Goal: Transaction & Acquisition: Purchase product/service

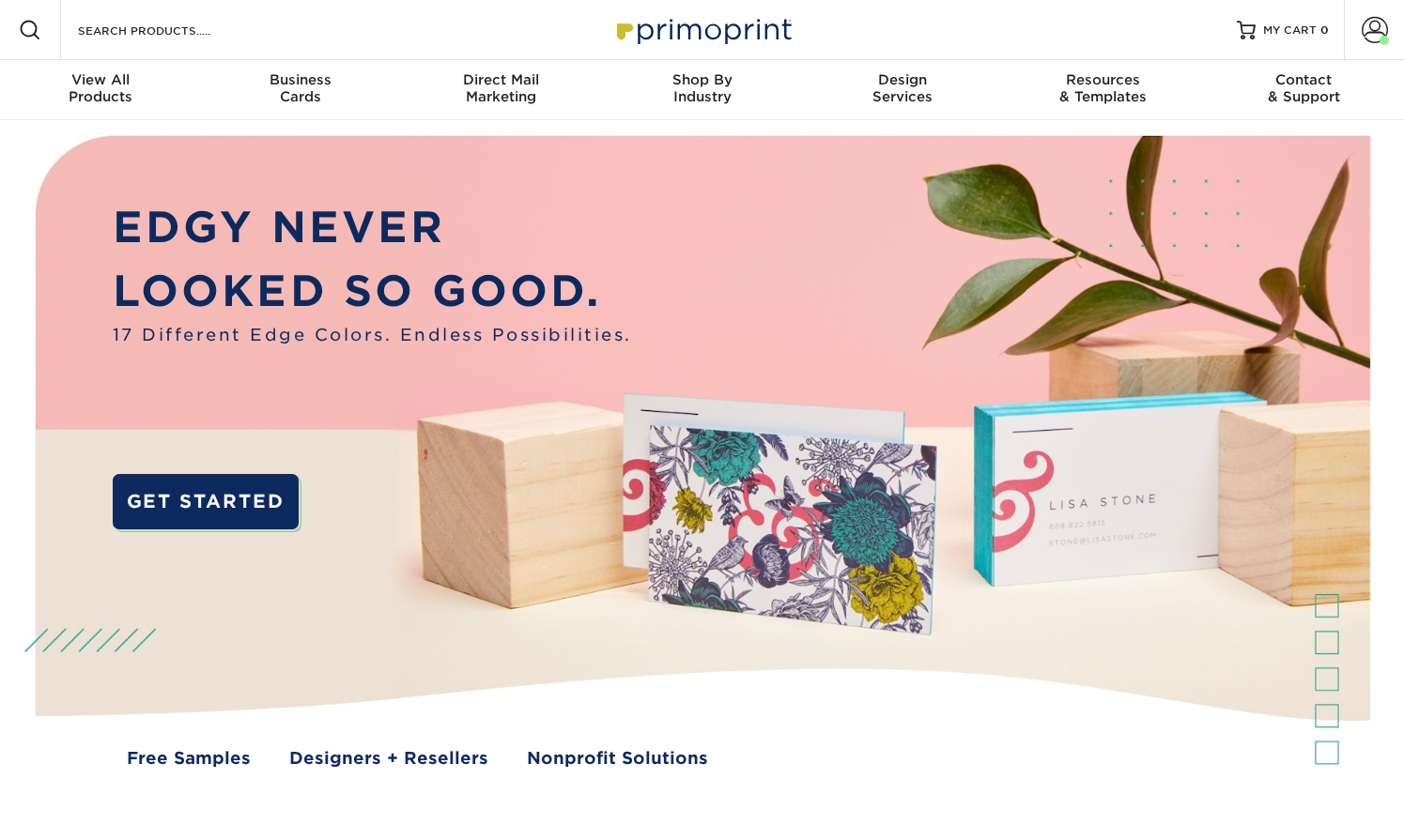
click at [246, 234] on p "EDGY NEVER" at bounding box center [372, 228] width 519 height 63
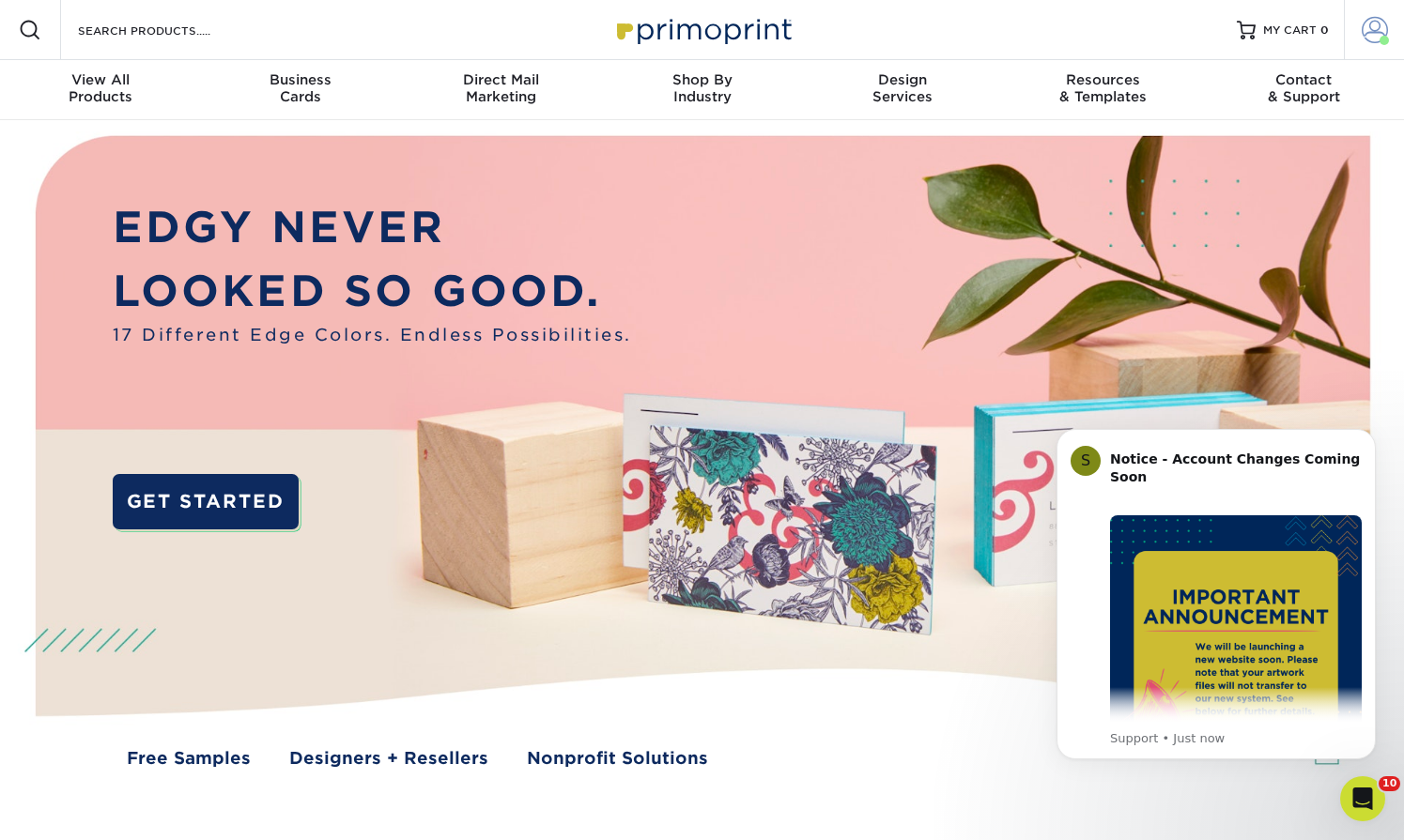
click at [1372, 26] on span at bounding box center [1374, 29] width 26 height 26
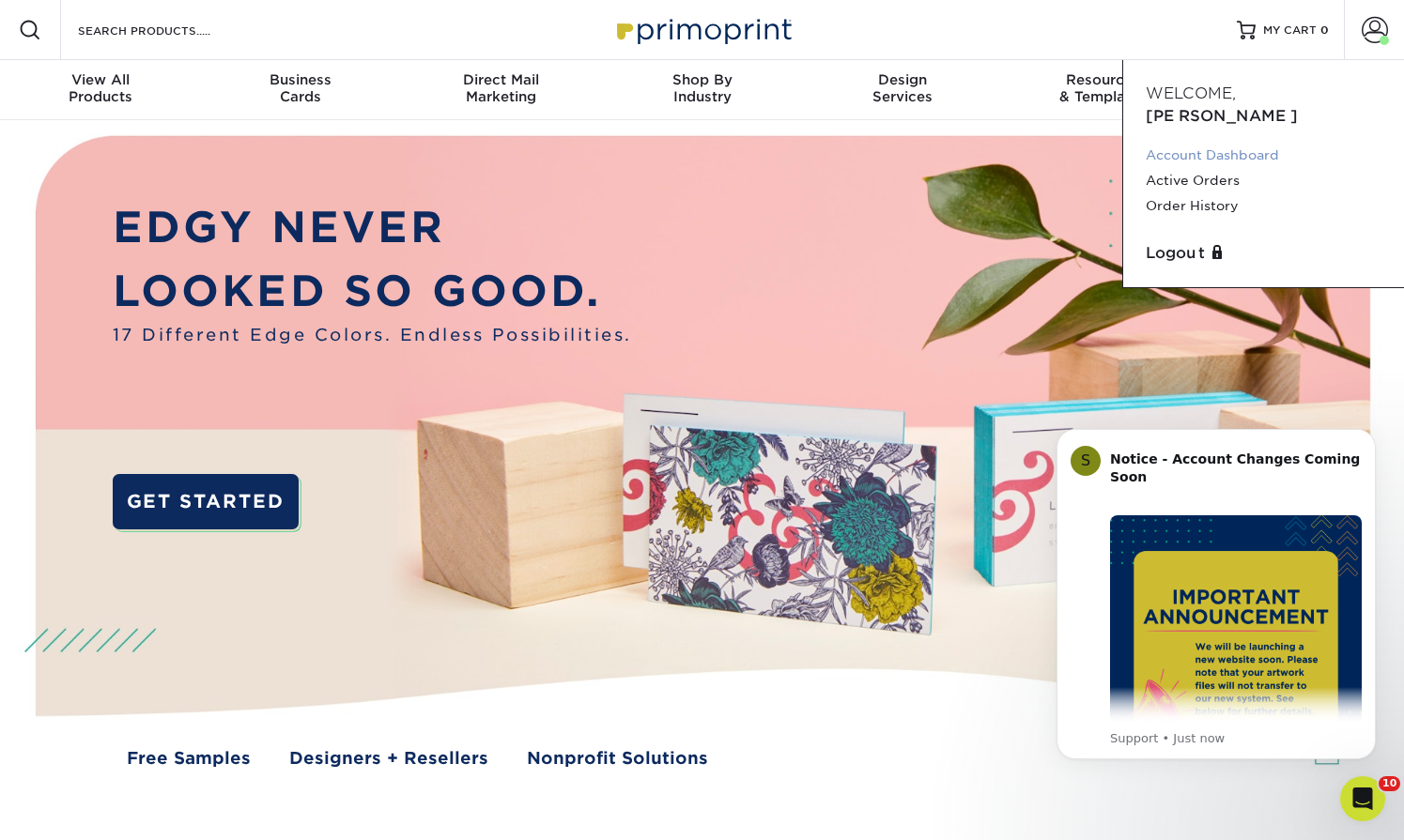
click at [1246, 143] on link "Account Dashboard" at bounding box center [1263, 156] width 235 height 25
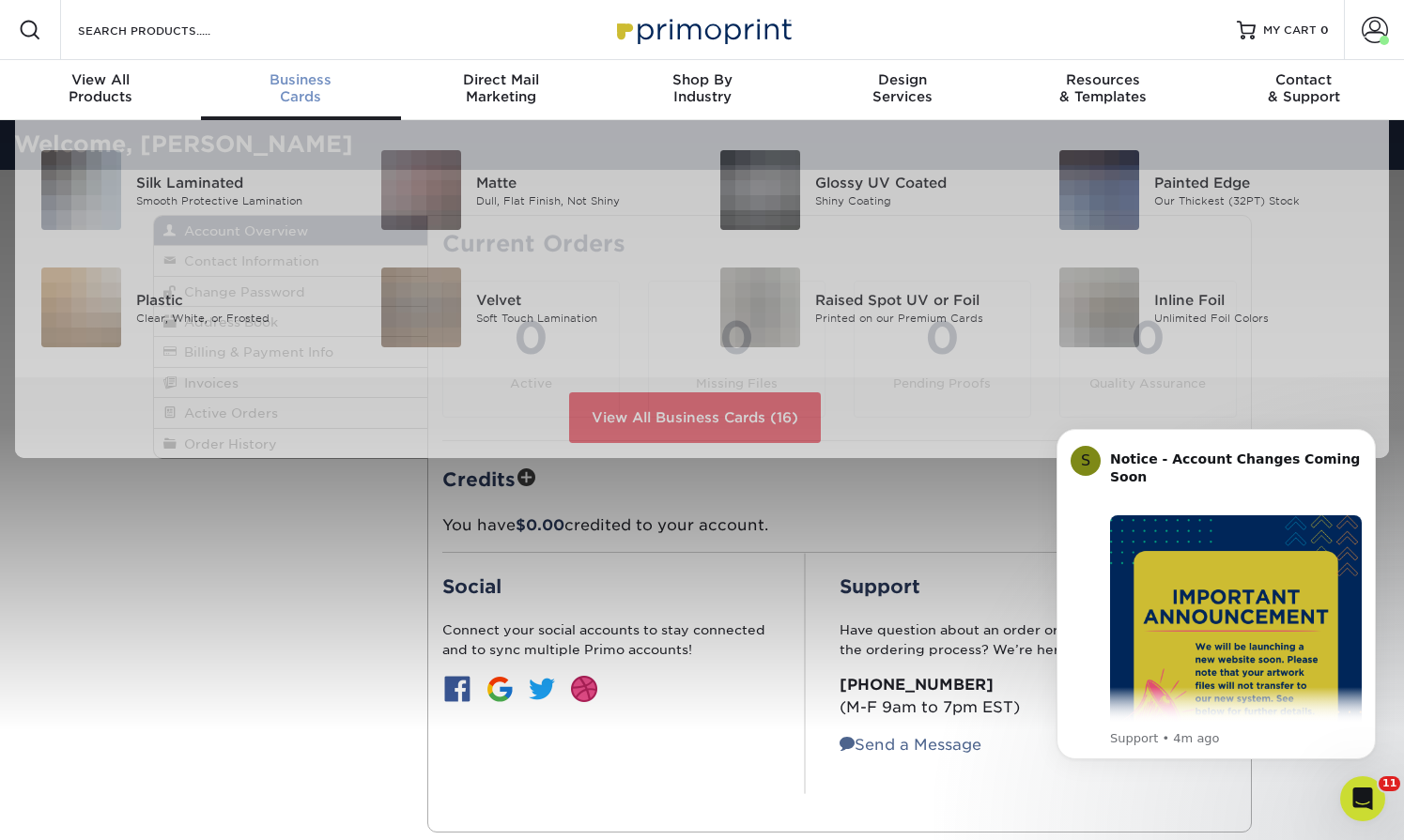
click at [296, 95] on div "Business Cards" at bounding box center [301, 88] width 201 height 34
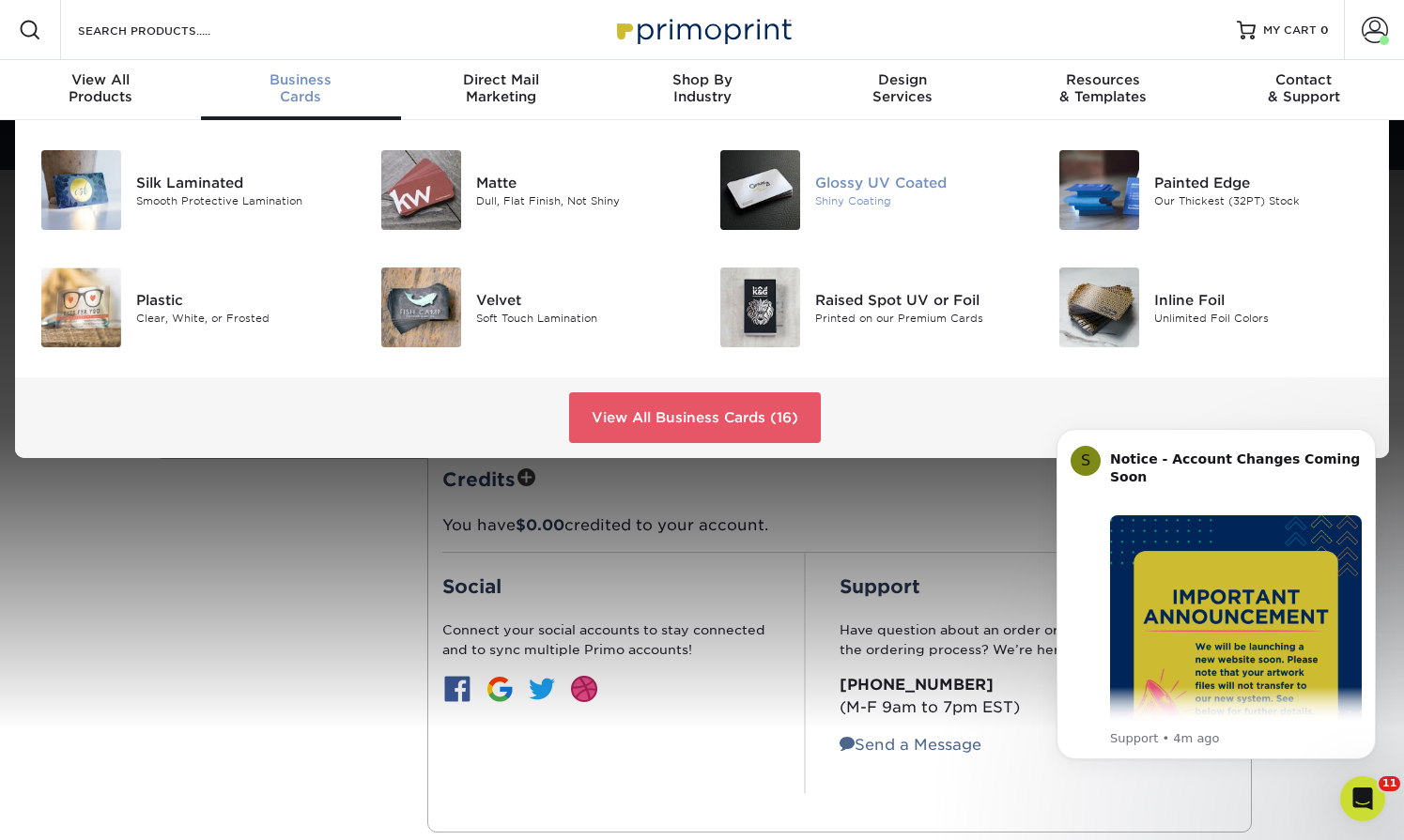
click at [868, 191] on div "Glossy UV Coated" at bounding box center [921, 182] width 212 height 20
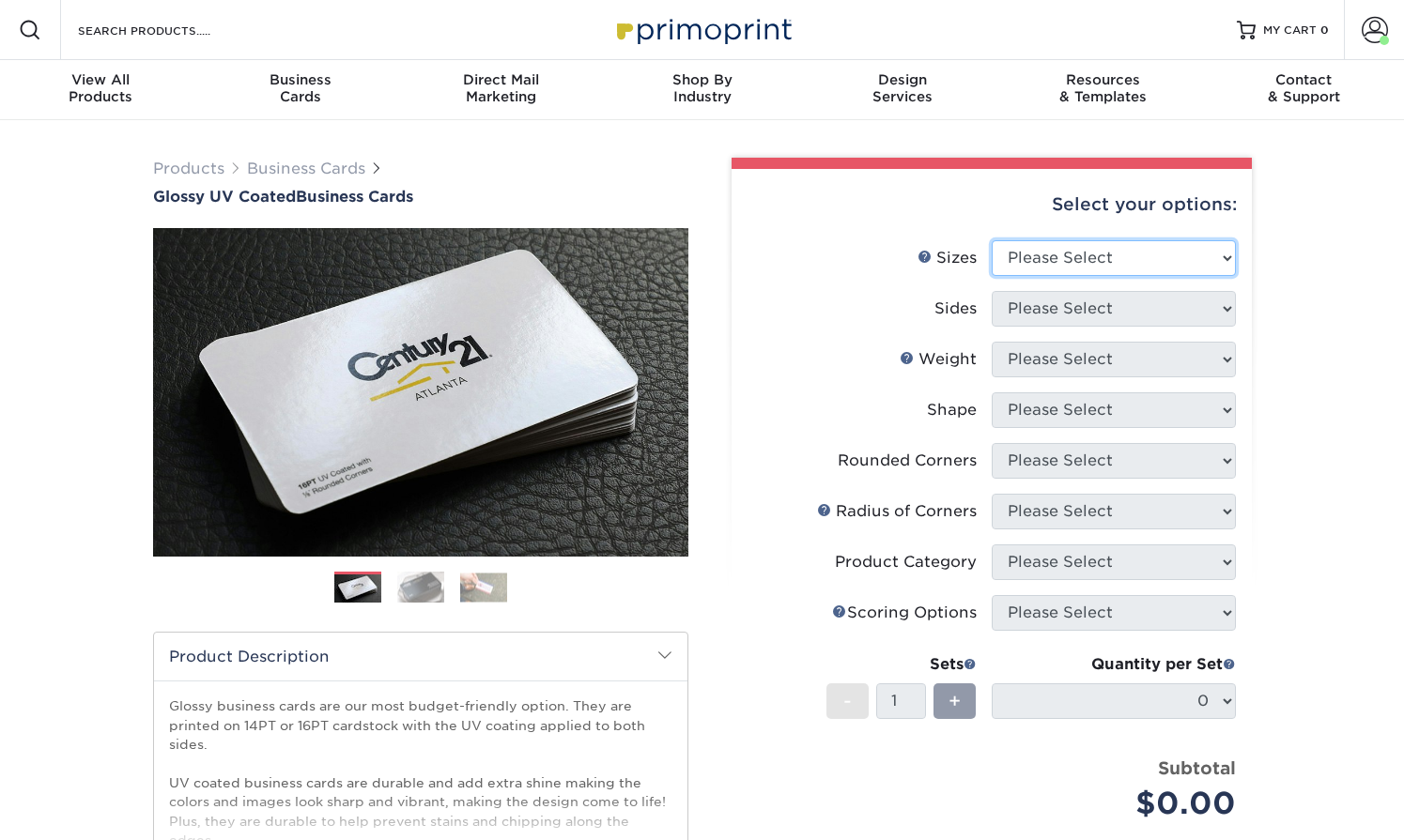
click at [1071, 255] on select "Please Select 1.5" x 3.5" - Mini 1.75" x 3.5" - Mini 2" x 2" - Square 2" x 3" -…" at bounding box center [1113, 258] width 244 height 36
select select "2.00x3.50"
click at [992, 240] on select "Please Select 1.5" x 3.5" - Mini 1.75" x 3.5" - Mini 2" x 2" - Square 2" x 3" -…" at bounding box center [1113, 258] width 244 height 36
click at [1123, 305] on select "Please Select Print Both Sides Print Front Only" at bounding box center [1113, 308] width 244 height 36
select select "32d3c223-f82c-492b-b915-ba065a00862f"
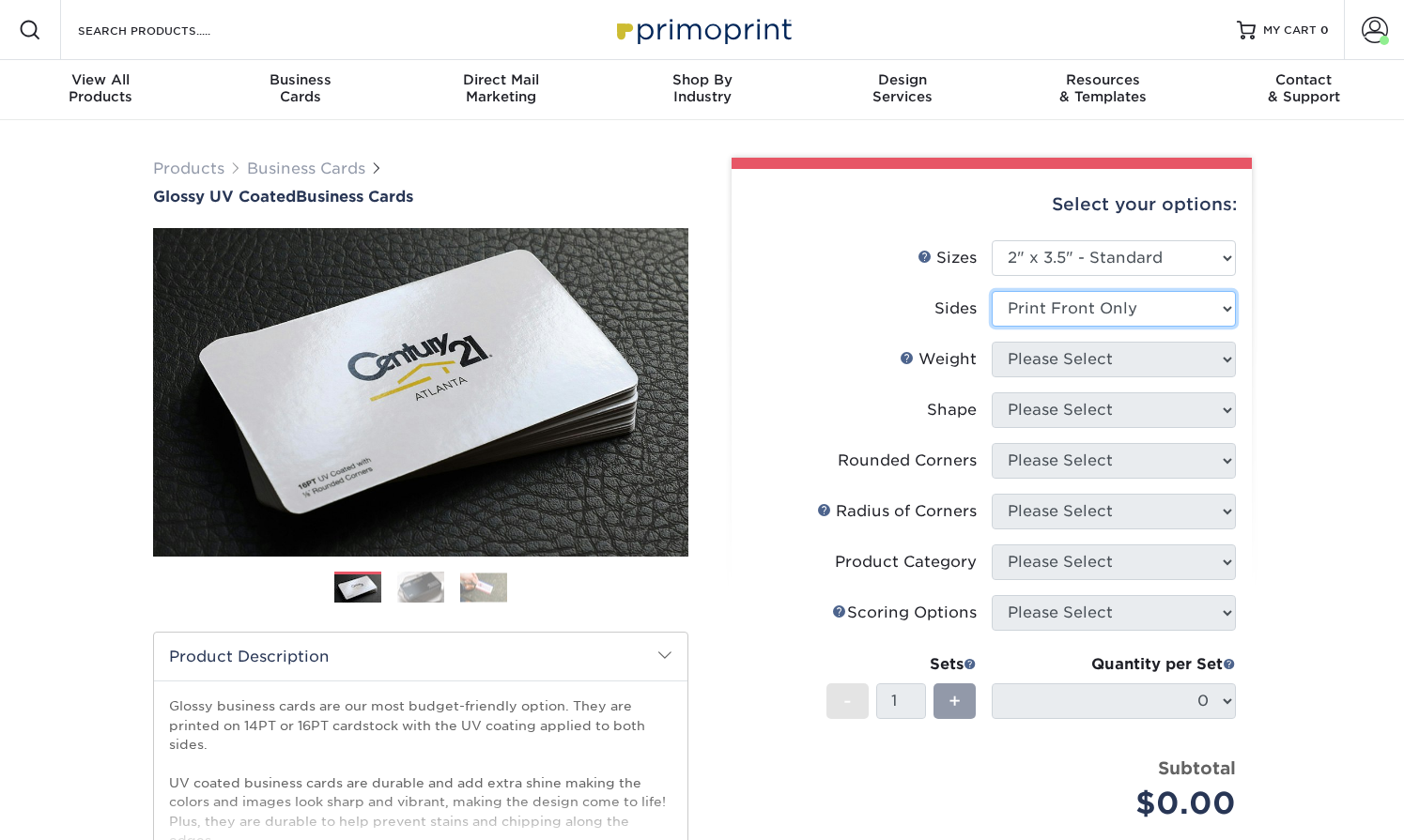
click at [992, 291] on select "Please Select Print Both Sides Print Front Only" at bounding box center [1113, 308] width 244 height 36
click at [1106, 355] on select "Please Select 16PT 14PT" at bounding box center [1113, 359] width 244 height 36
select select "16PT"
click at [992, 341] on select "Please Select 16PT 14PT" at bounding box center [1113, 359] width 244 height 36
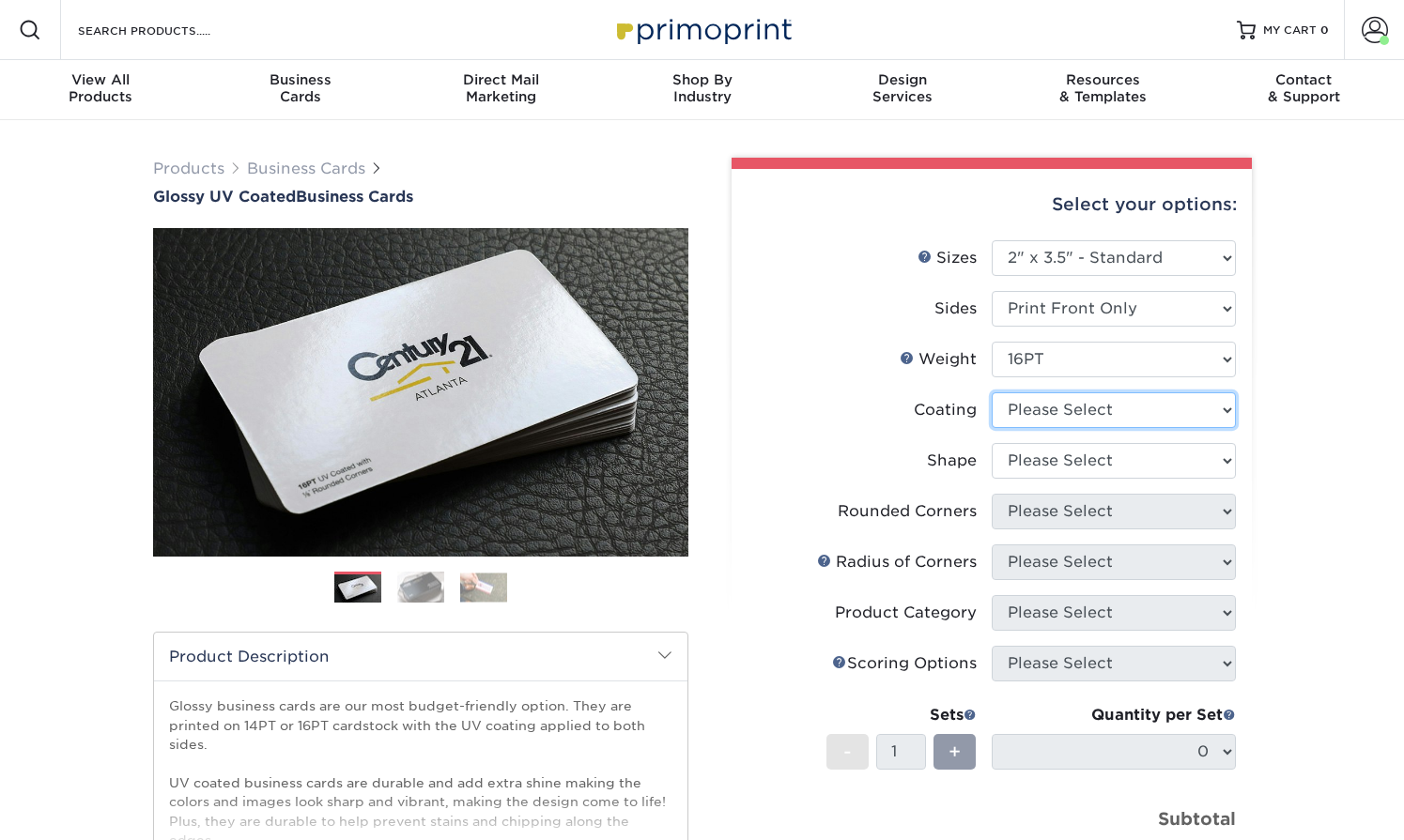
click at [1083, 404] on select at bounding box center [1113, 410] width 244 height 36
select select "1e8116af-acfc-44b1-83dc-8181aa338834"
click at [992, 393] on select at bounding box center [1113, 410] width 244 height 36
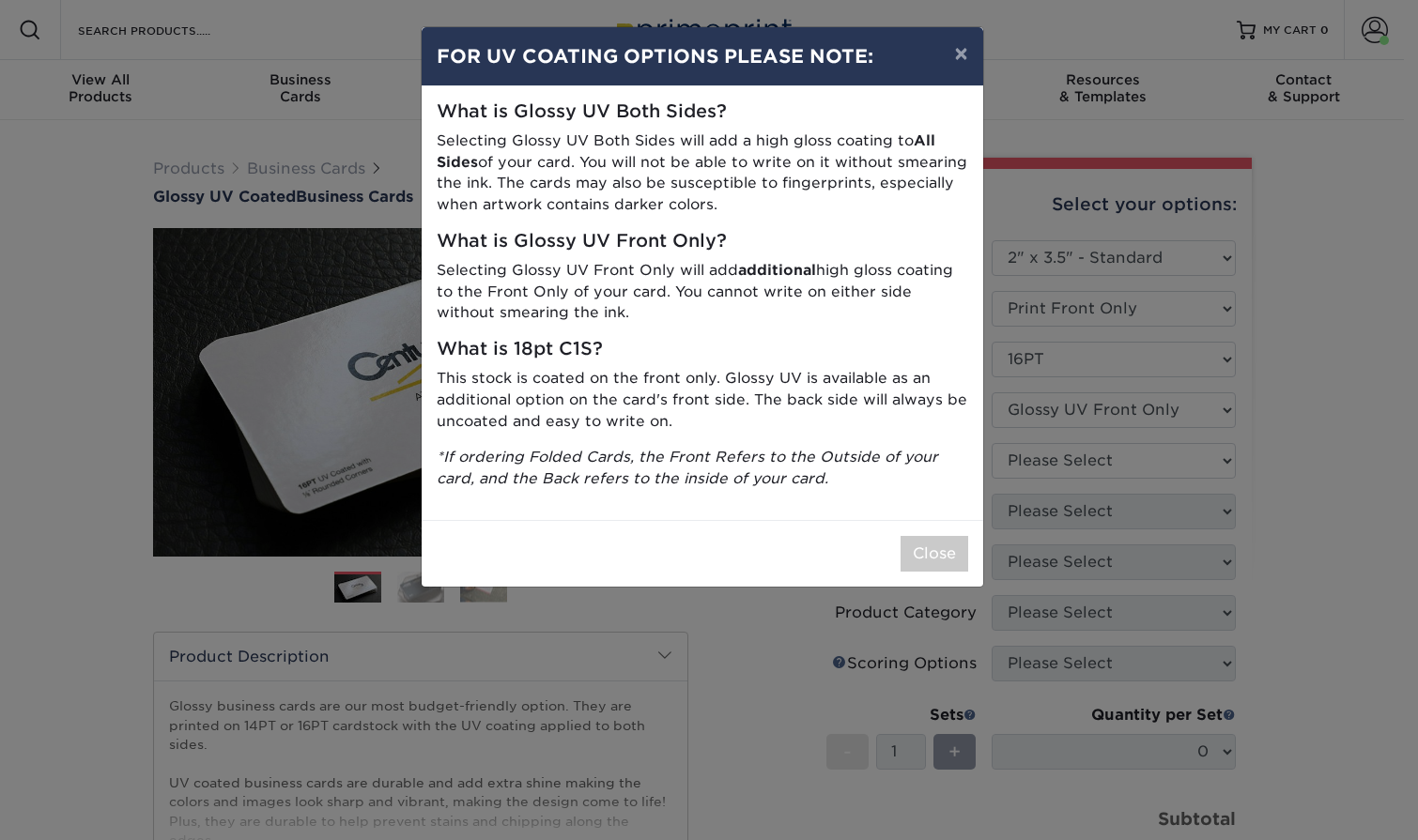
click at [908, 573] on div "Close" at bounding box center [702, 553] width 561 height 67
click at [914, 567] on button "Close" at bounding box center [935, 553] width 68 height 36
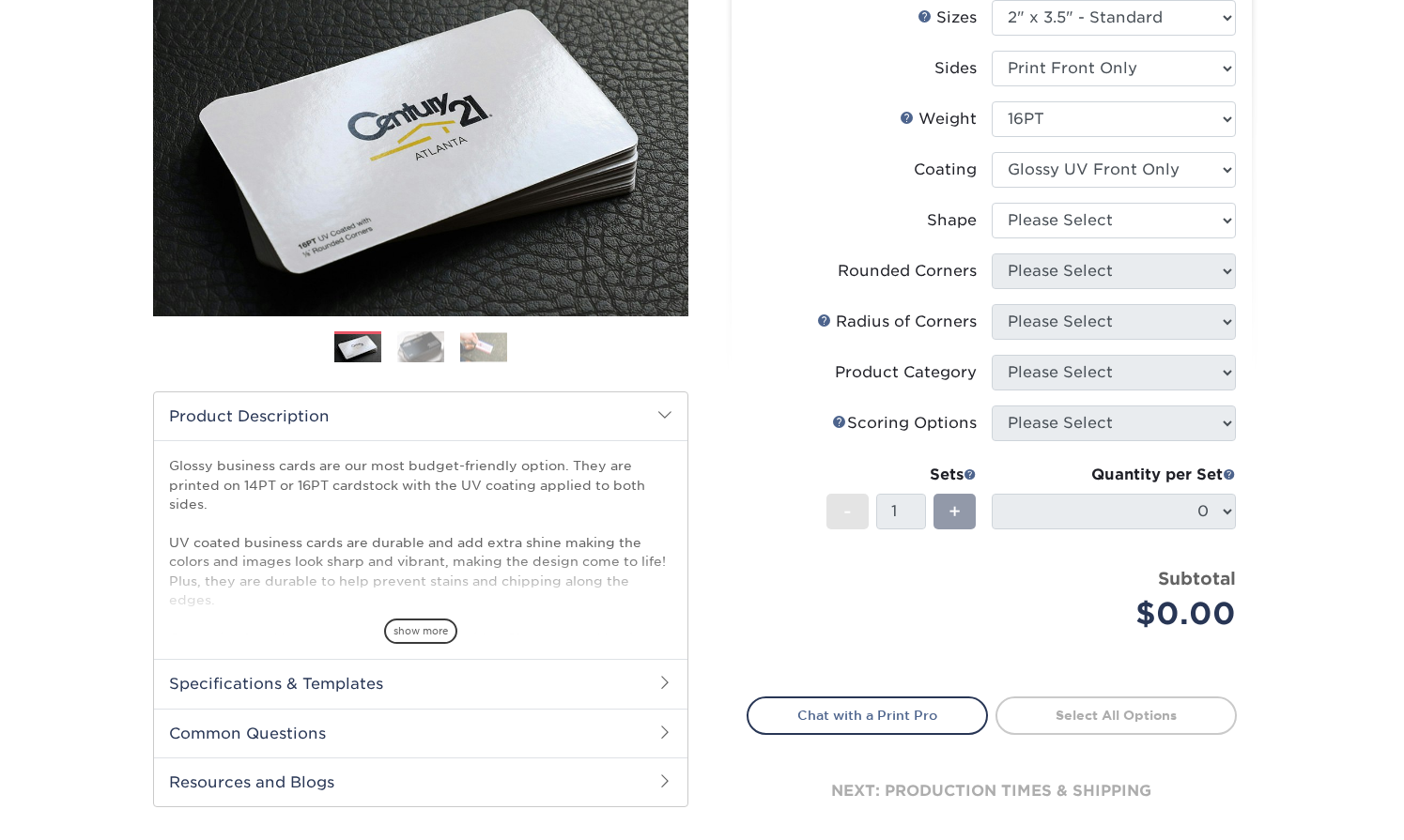
scroll to position [243, 0]
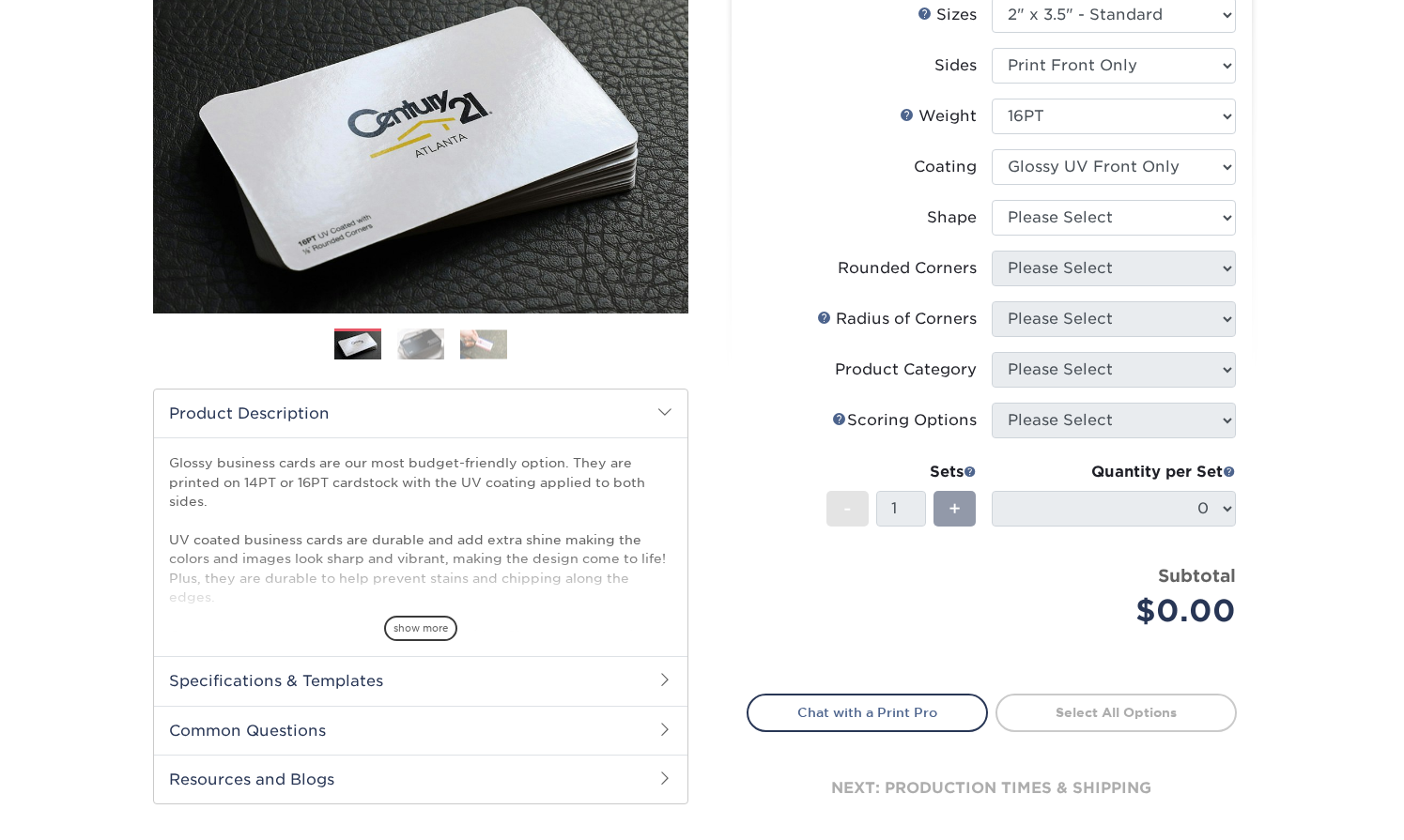
click at [1072, 247] on li "Shape Please Select Standard" at bounding box center [992, 226] width 488 height 51
click at [1077, 230] on select "Please Select Standard" at bounding box center [1113, 218] width 244 height 36
select select "standard"
click at [992, 200] on select "Please Select Standard" at bounding box center [1113, 218] width 244 height 36
click at [1065, 267] on select "Please Select Yes - Round 2 Corners Yes - Round 4 Corners No" at bounding box center [1113, 268] width 244 height 36
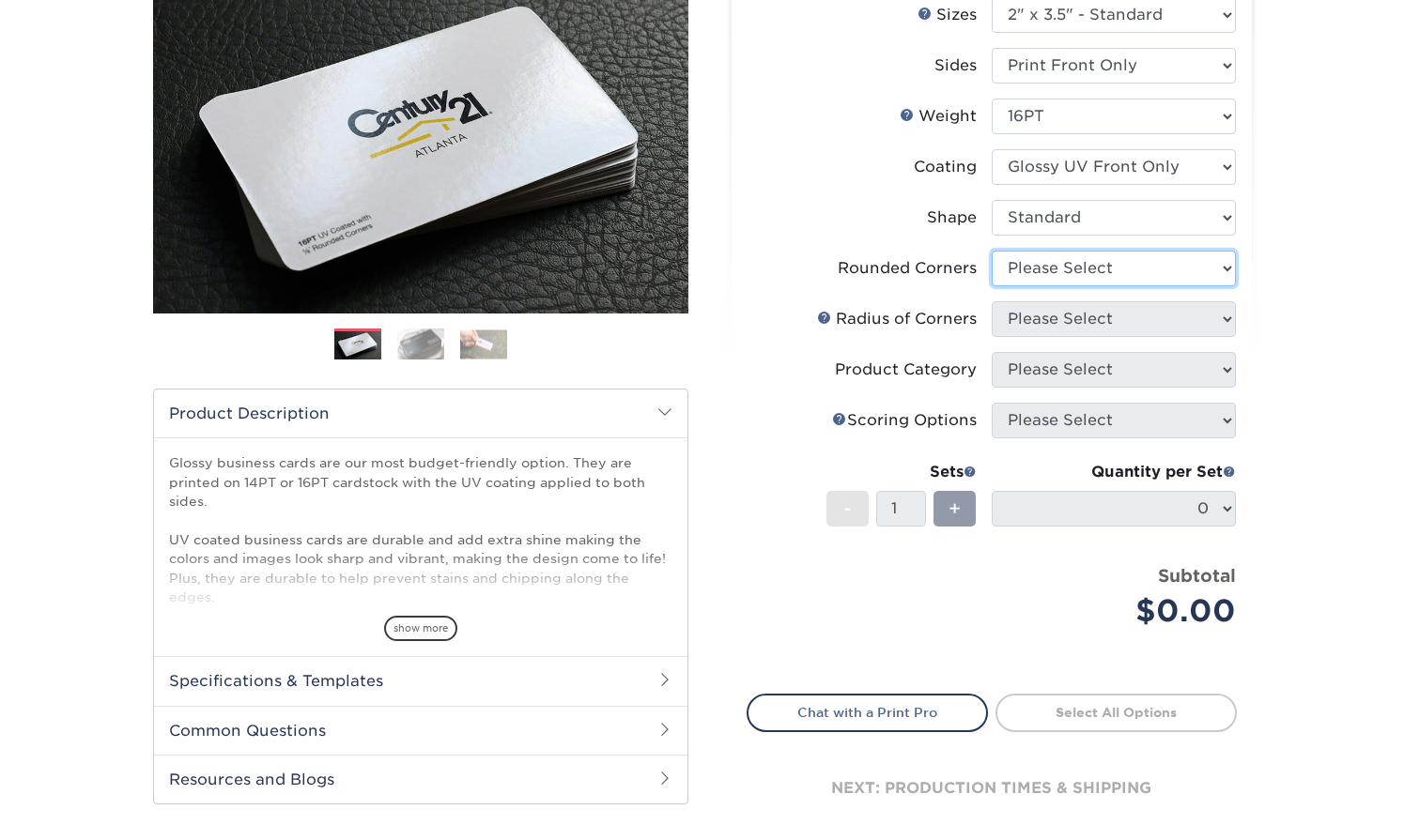
select select "7672df9e-0e0a-464d-8e1f-920c575e4da3"
click at [992, 251] on select "Please Select Yes - Round 2 Corners Yes - Round 4 Corners No" at bounding box center [1113, 268] width 244 height 36
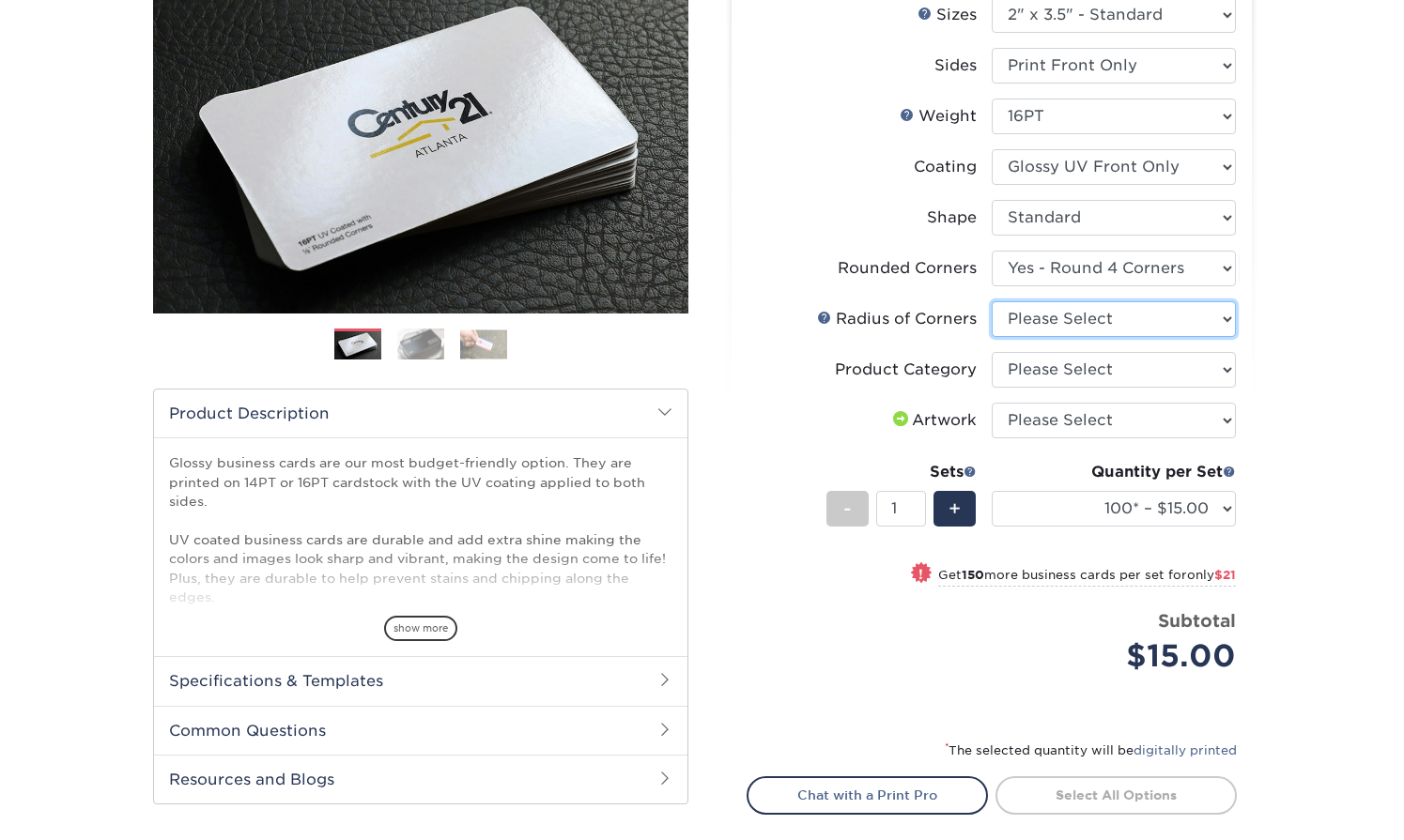
click at [1053, 313] on select "Please Select Rounded 1/8" Rounded 1/4"" at bounding box center [1113, 319] width 244 height 36
select select "589680c7-ee9a-431b-9d12-d7aeb1386a97"
click at [992, 301] on select "Please Select Rounded 1/8" Rounded 1/4"" at bounding box center [1113, 319] width 244 height 36
click at [1068, 363] on select "Please Select Business Cards" at bounding box center [1113, 369] width 244 height 36
select select "3b5148f1-0588-4f88-a218-97bcfdce65c1"
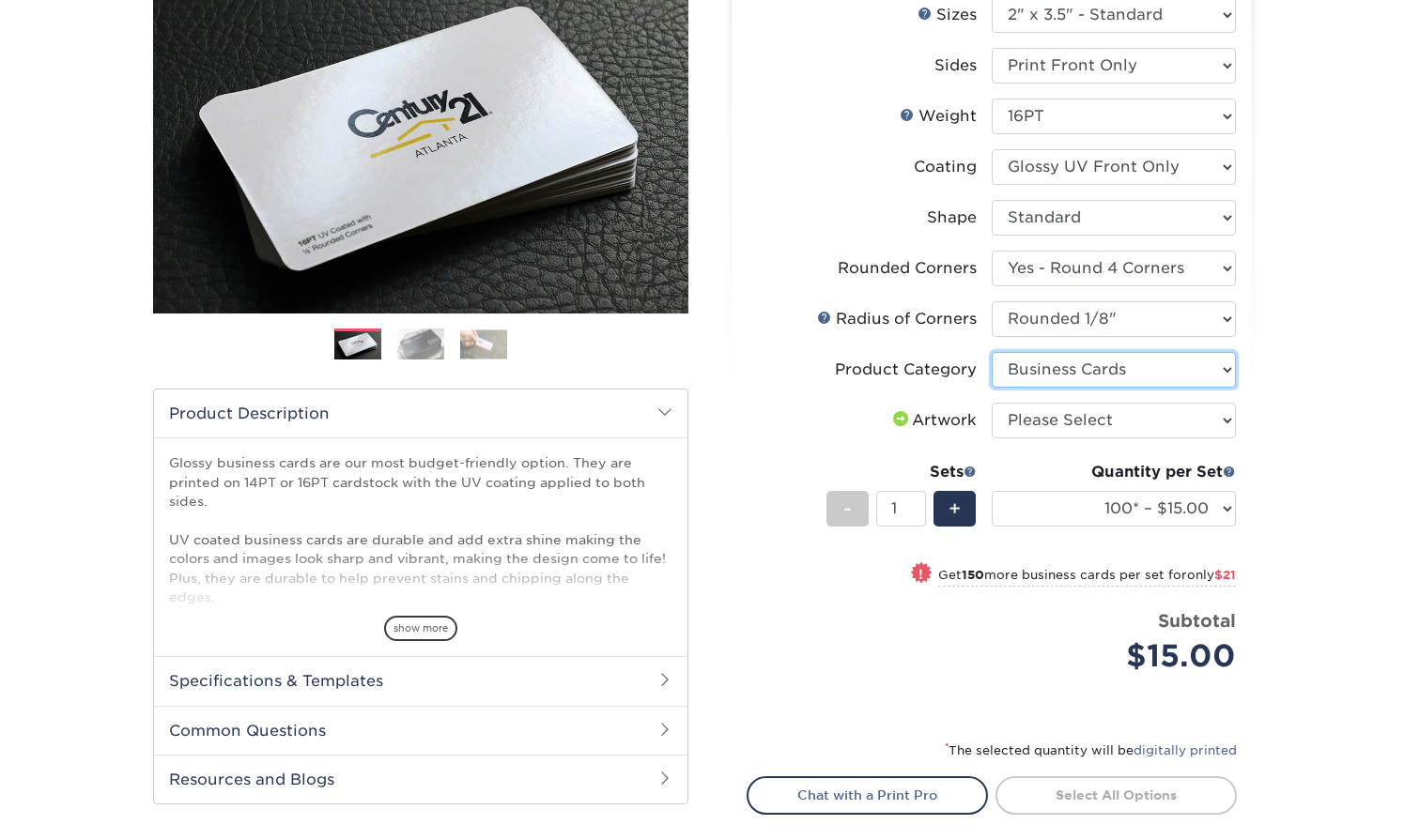
click at [992, 352] on select "Please Select Business Cards" at bounding box center [1113, 369] width 244 height 36
click at [1047, 421] on select "Please Select I will upload files I need a design - $100" at bounding box center [1113, 420] width 244 height 36
select select "upload"
click at [992, 402] on select "Please Select I will upload files I need a design - $100" at bounding box center [1113, 420] width 244 height 36
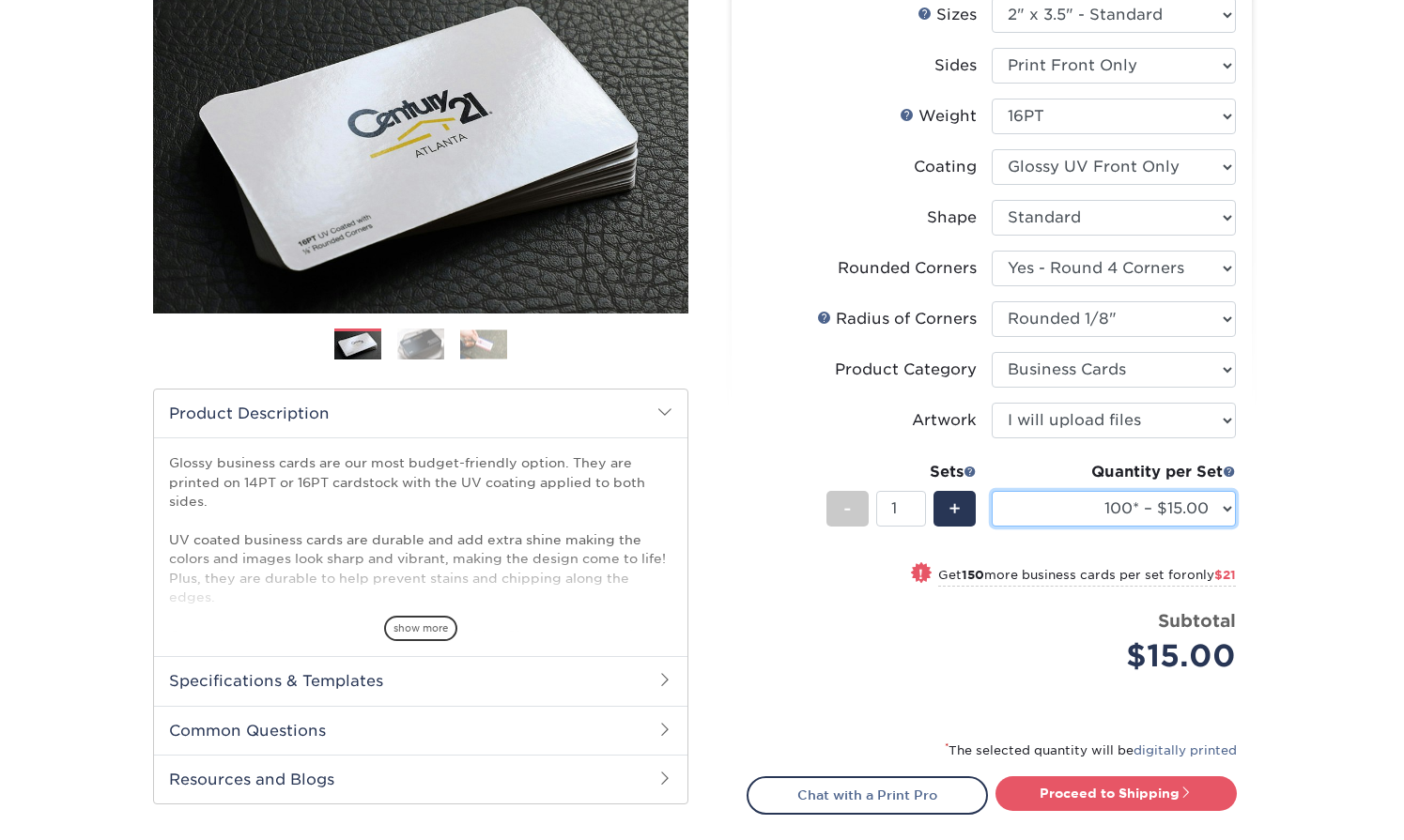
click at [1129, 498] on select "100* – $15.00 250* – $36.00 500 – $72.00 1000 – $89.00 2500 – $154.00 5000 – $2…" at bounding box center [1113, 508] width 244 height 36
select select "500 – $72.00"
click at [992, 491] on select "100* – $15.00 250* – $36.00 500 – $72.00 1000 – $89.00 2500 – $154.00 5000 – $2…" at bounding box center [1113, 508] width 244 height 36
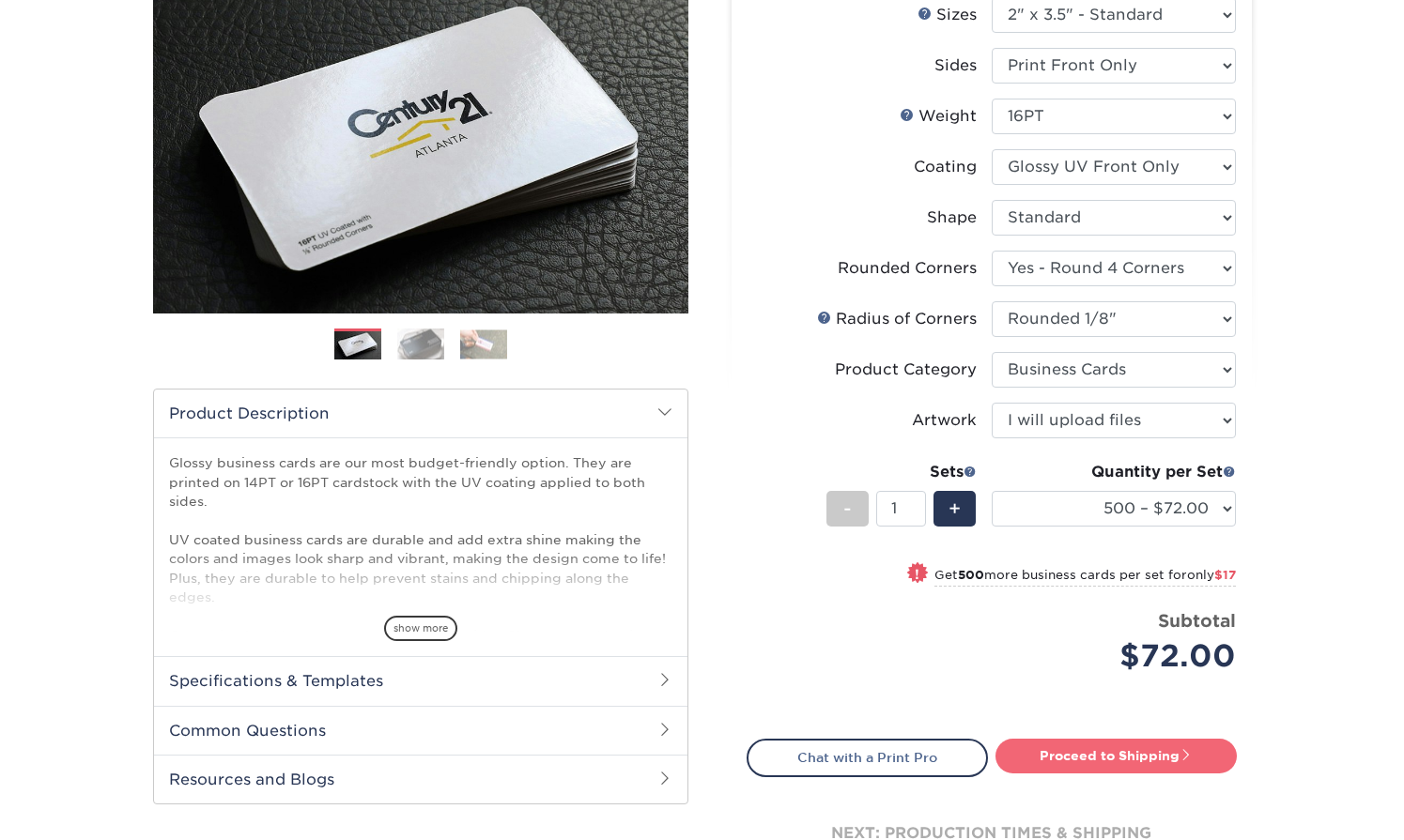
click at [1079, 759] on link "Proceed to Shipping" at bounding box center [1116, 755] width 241 height 34
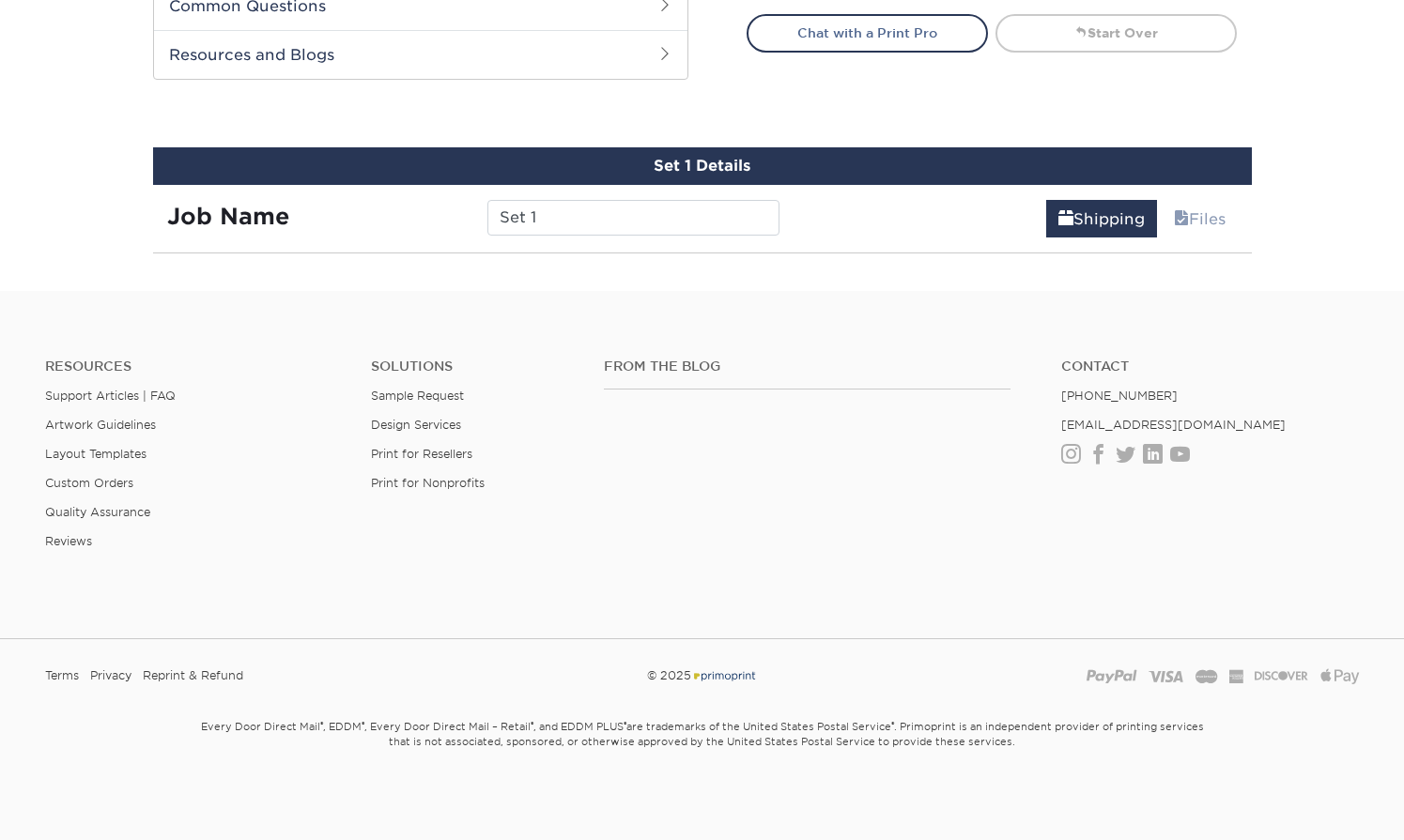
scroll to position [1033, 0]
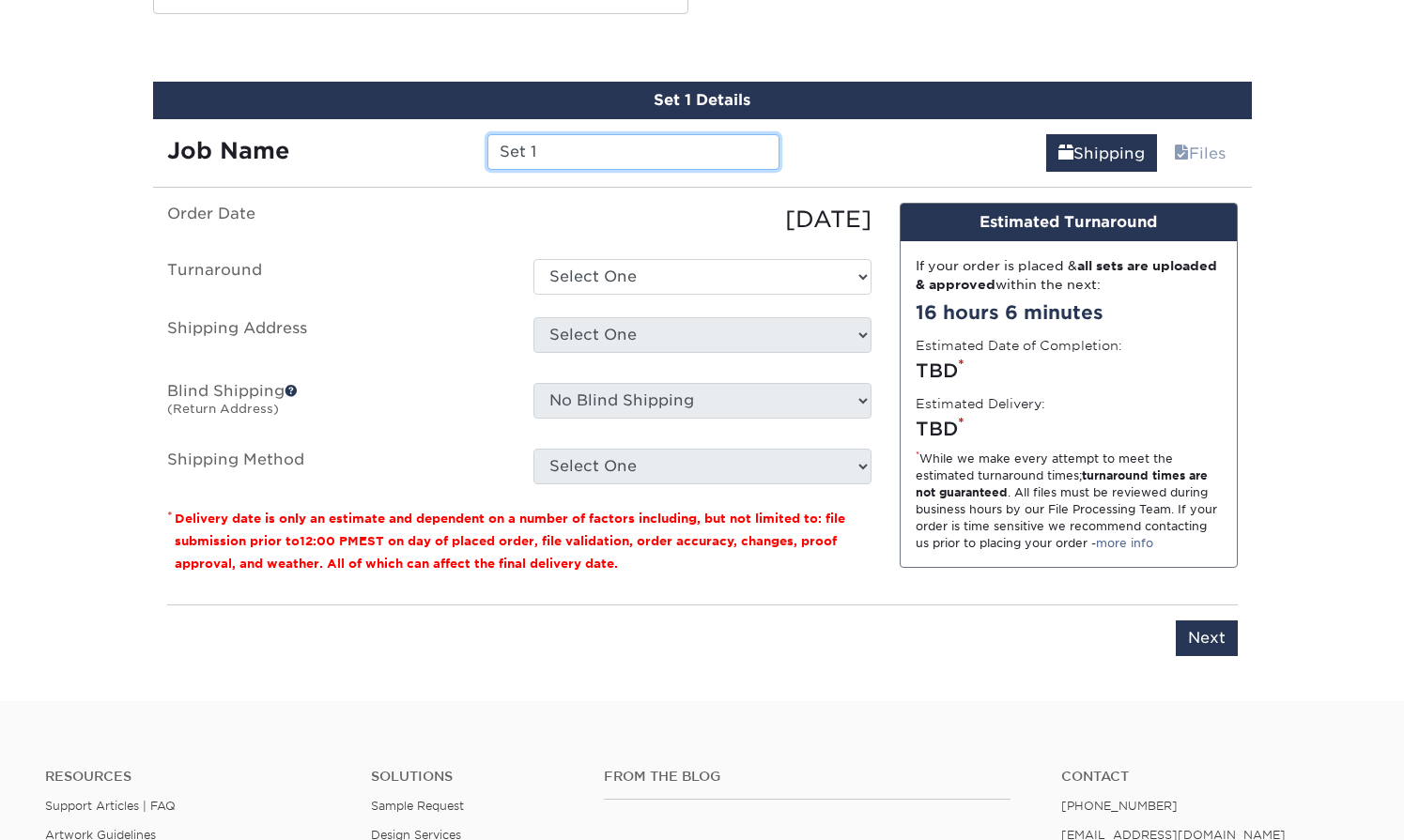
drag, startPoint x: 571, startPoint y: 150, endPoint x: 544, endPoint y: 143, distance: 27.9
click at [544, 143] on input "Set 1" at bounding box center [633, 152] width 292 height 36
type input "S"
type input "Tessa"
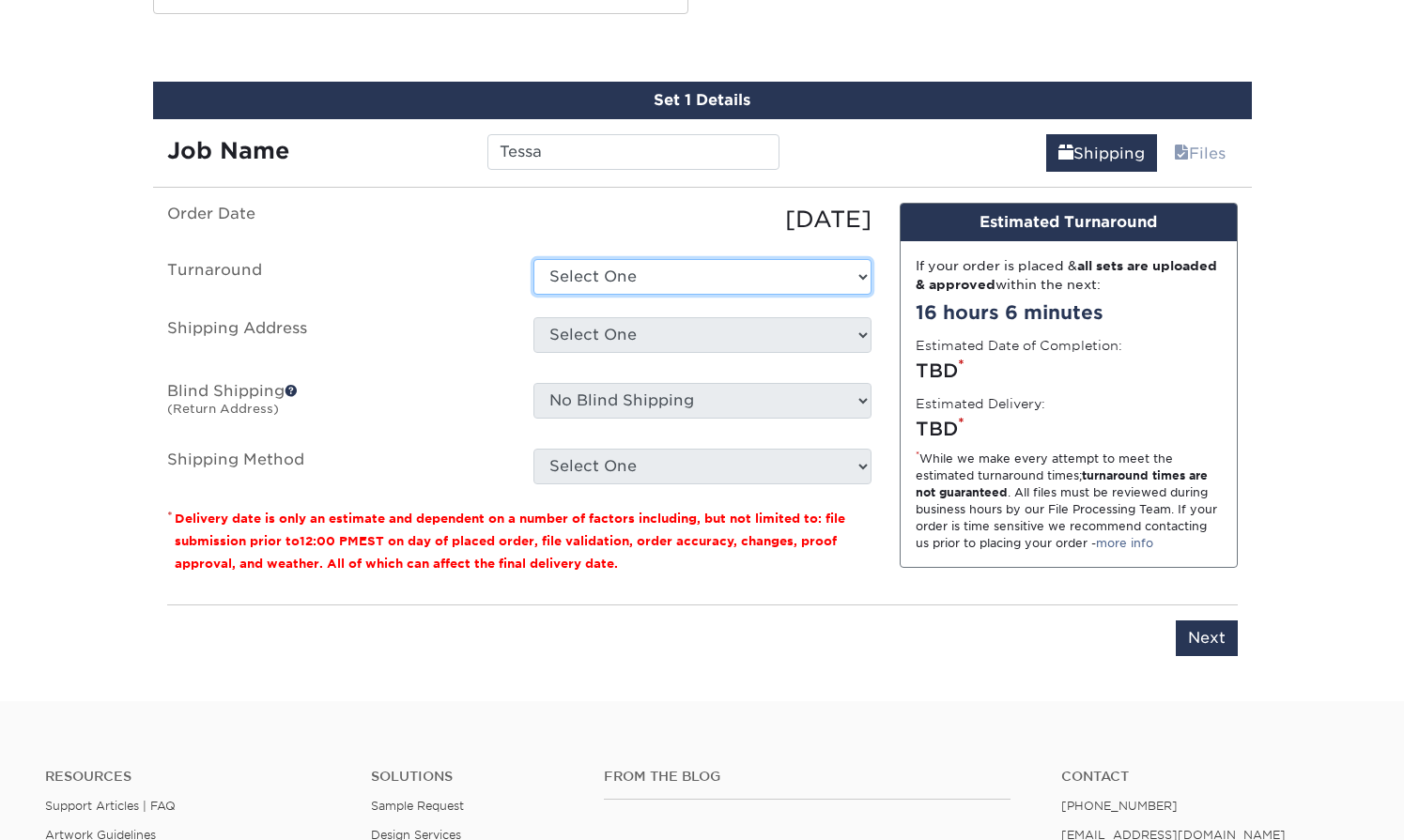
click at [673, 279] on select "Select One 2-4 Business Days 2 Day Next Business Day" at bounding box center [702, 277] width 338 height 36
select select "c5c005cb-96d0-484e-bbfb-d5bf1575f8c3"
click at [533, 260] on select "Select One 2-4 Business Days 2 Day Next Business Day" at bounding box center [702, 277] width 338 height 36
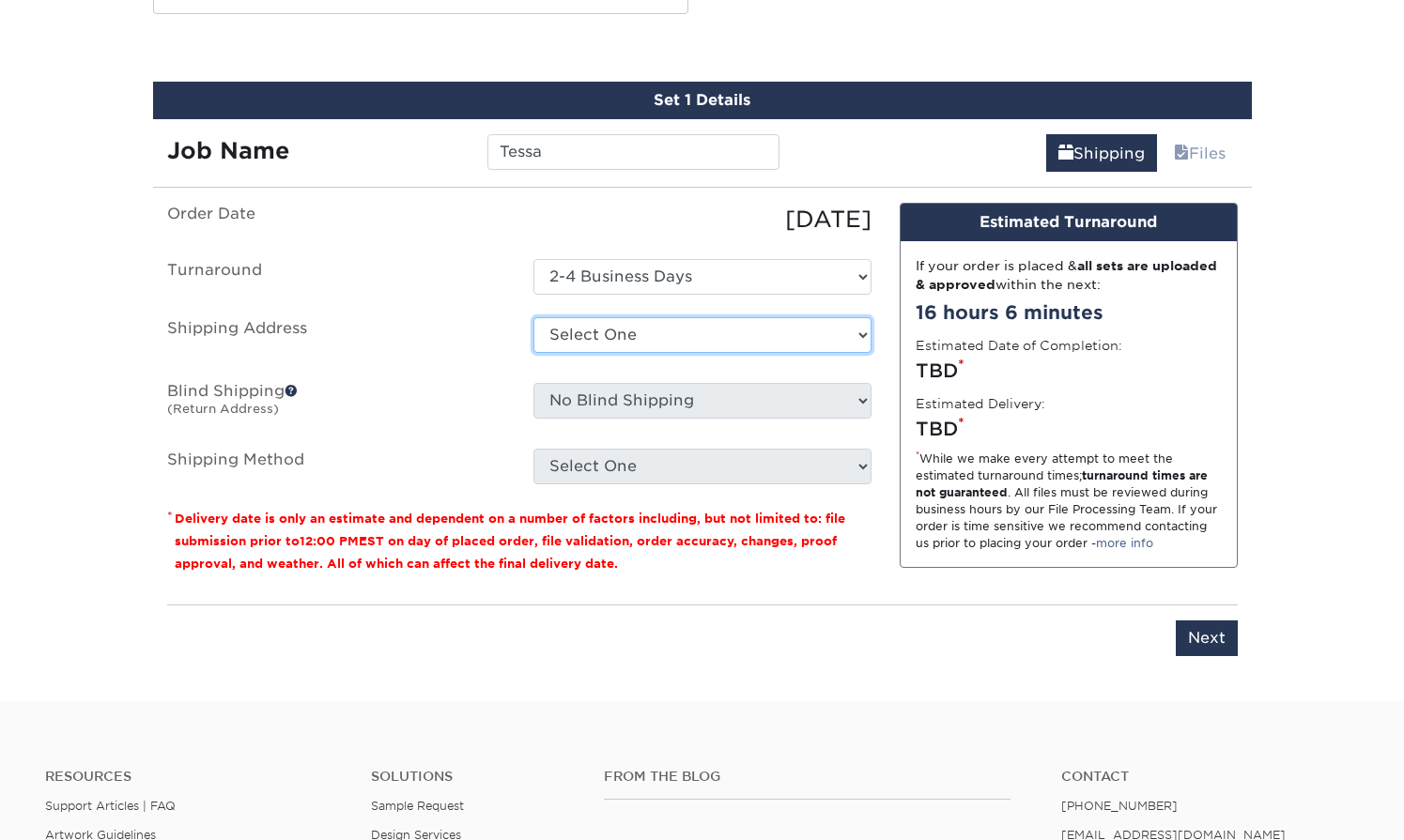
click at [713, 334] on select "Select One Bryant EB Office EB Office New Office New Office SB Office + Add New…" at bounding box center [702, 334] width 338 height 36
select select "201272"
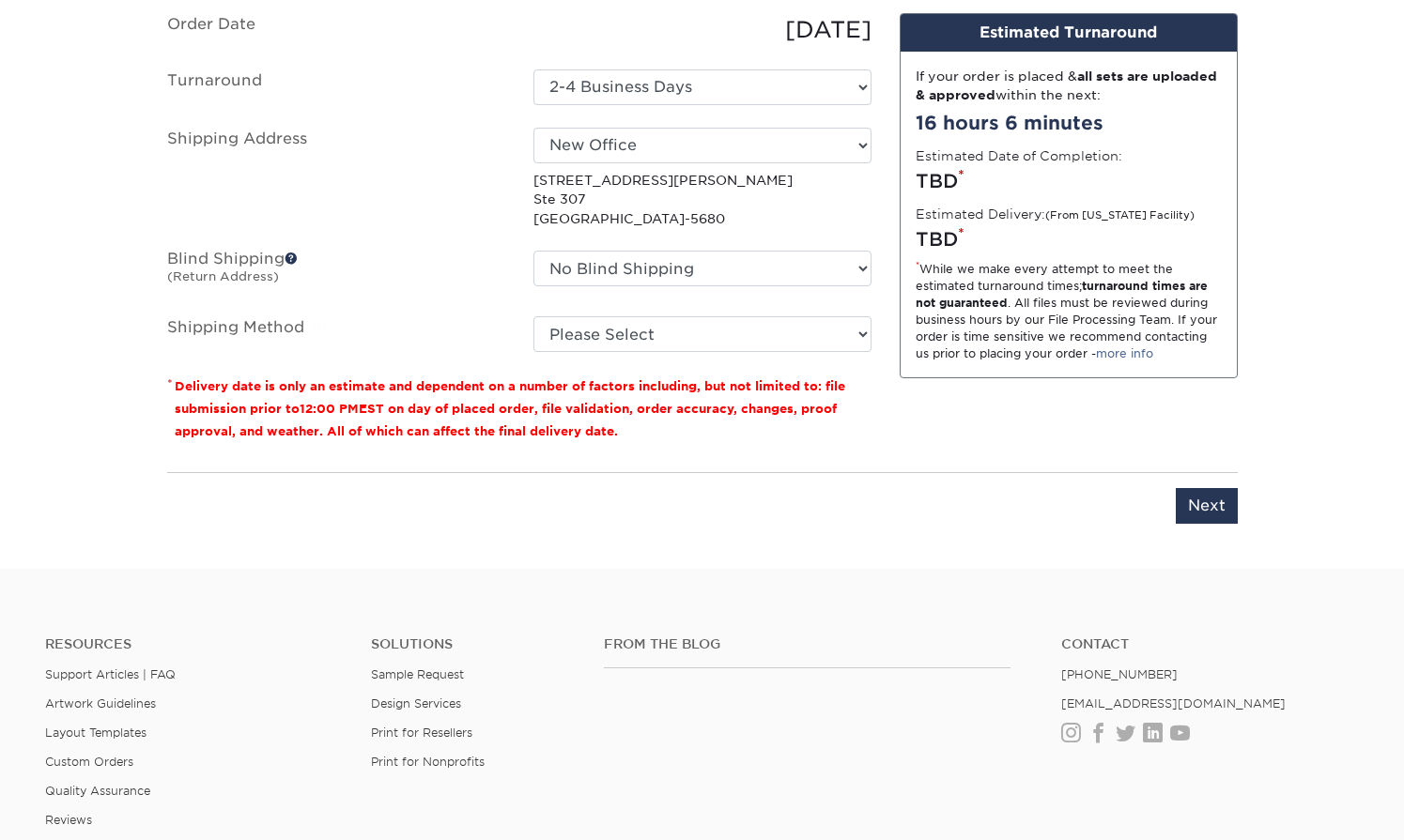
scroll to position [1243, 0]
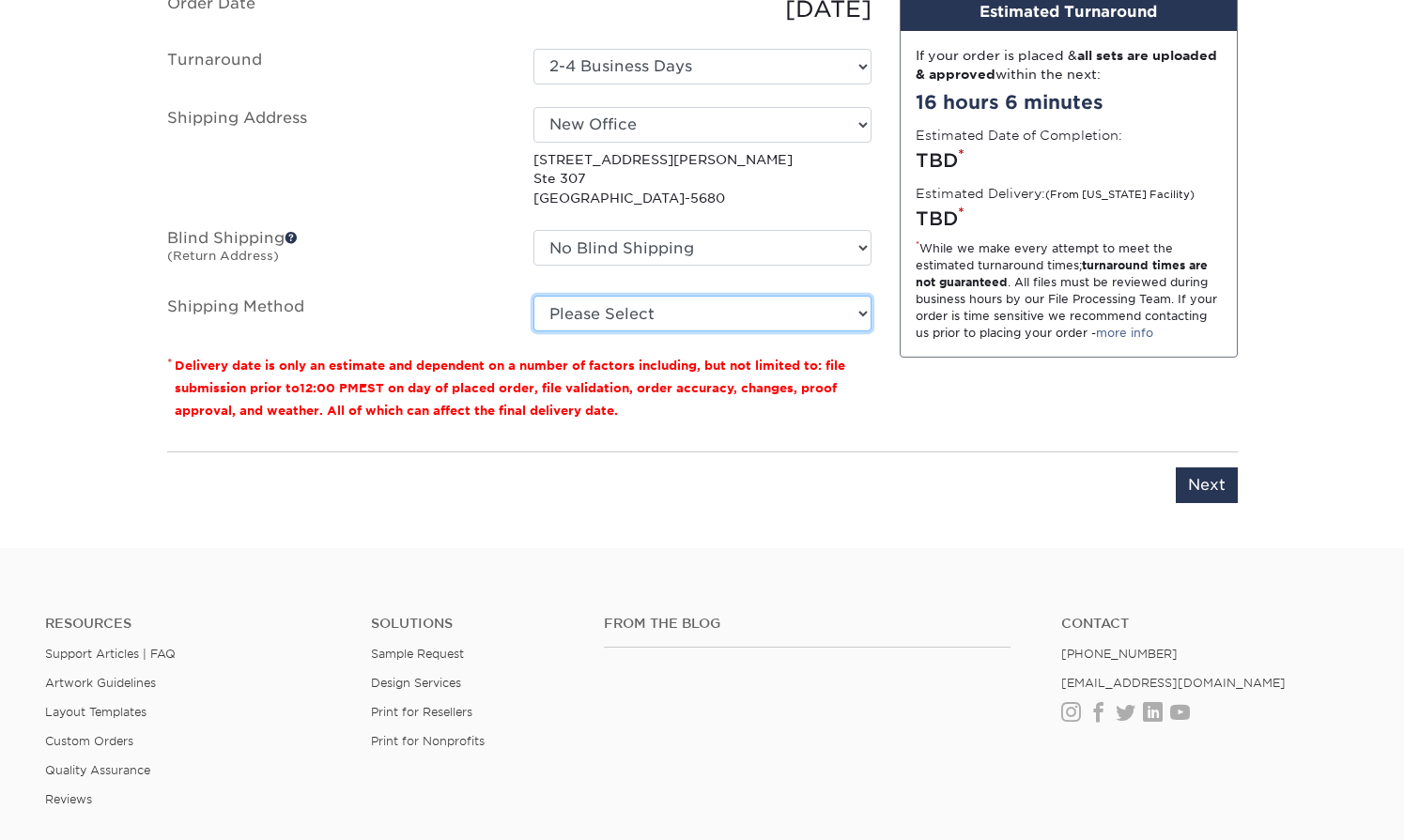
click at [658, 309] on select "Please Select Ground Shipping (+$8.96) 3 Day Shipping Service (+$18.68) 2 Day A…" at bounding box center [702, 313] width 338 height 36
select select "03"
click at [533, 296] on select "Please Select Ground Shipping (+$8.96) 3 Day Shipping Service (+$18.68) 2 Day A…" at bounding box center [702, 313] width 338 height 36
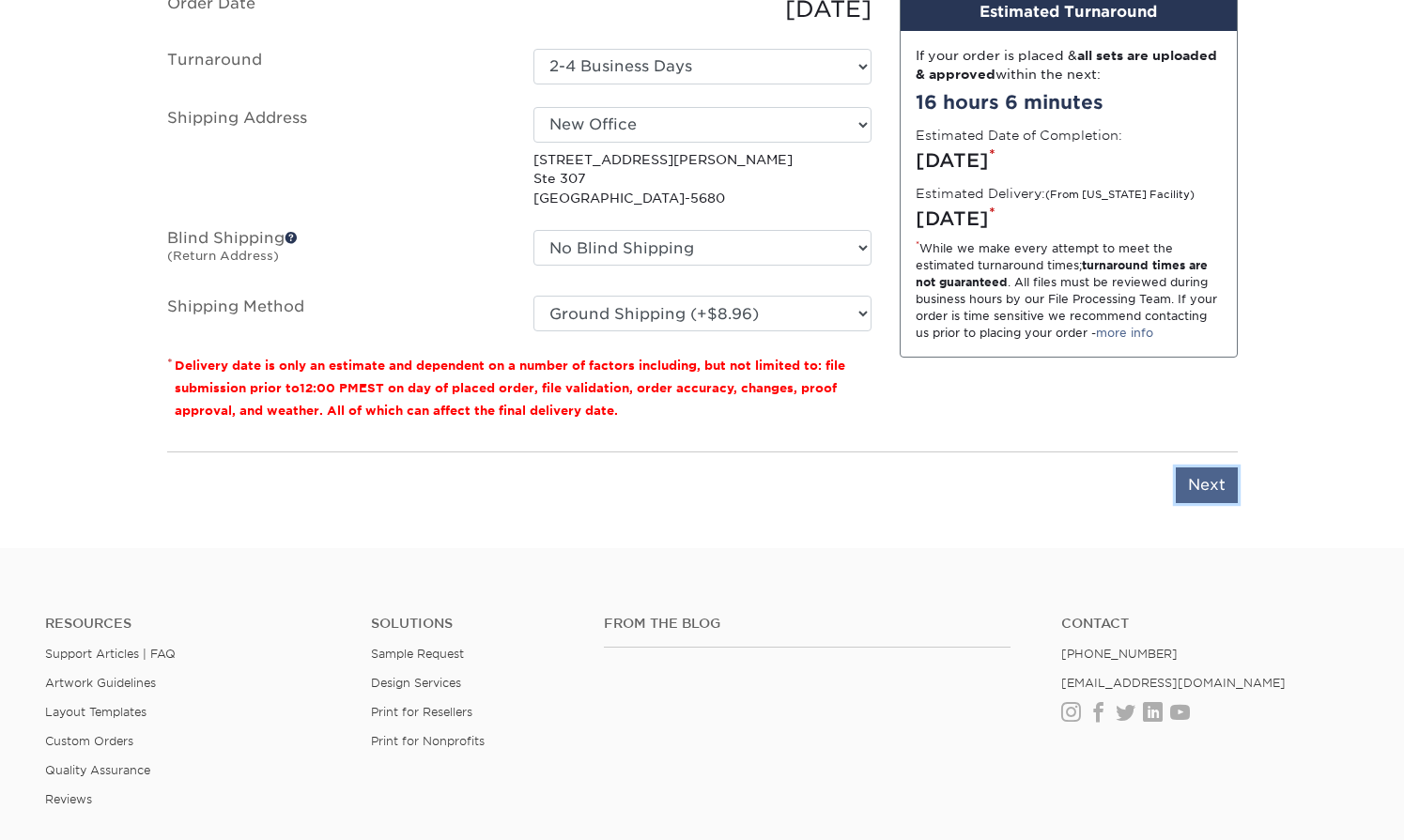
click at [1211, 497] on input "Next" at bounding box center [1207, 485] width 62 height 36
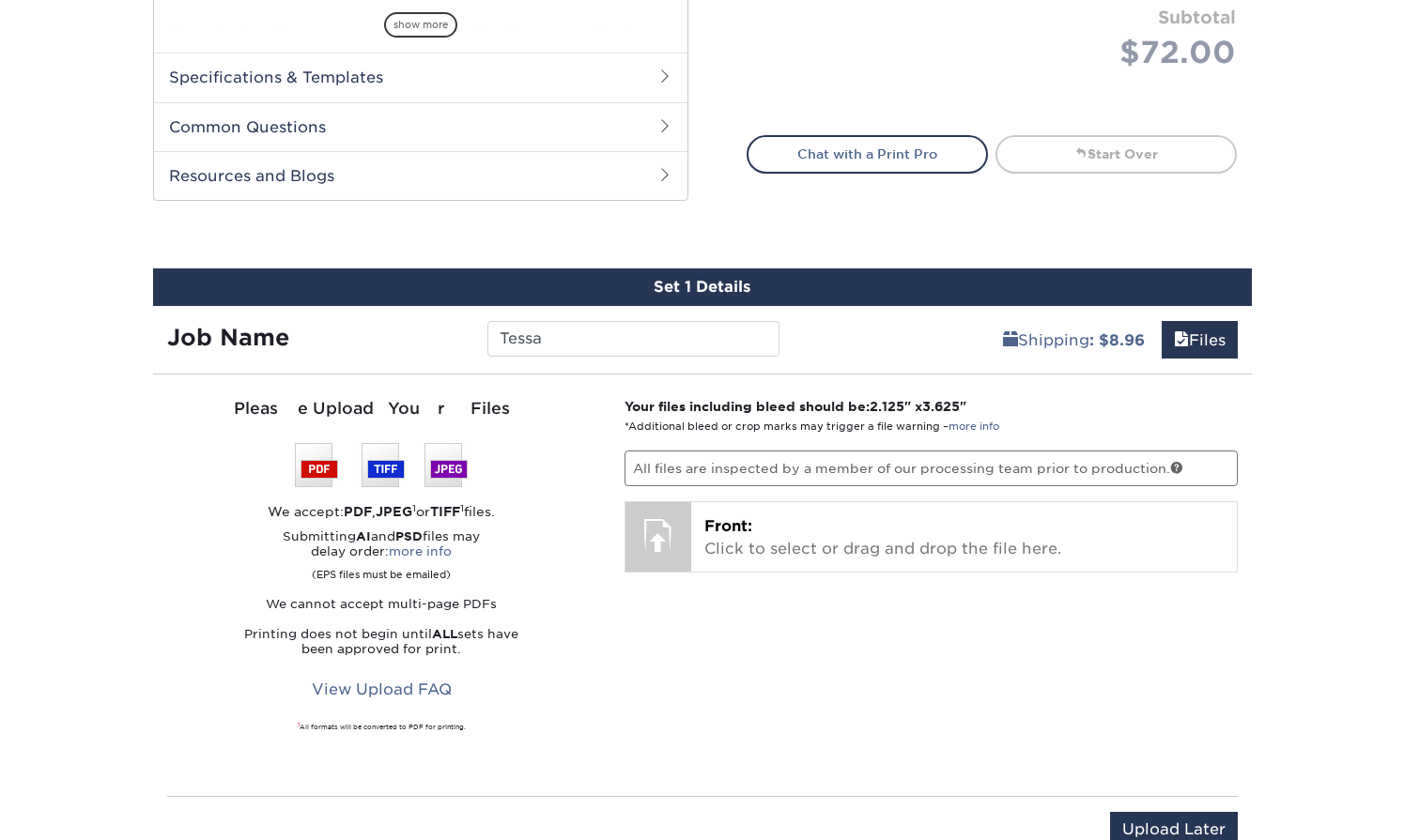
scroll to position [840, 0]
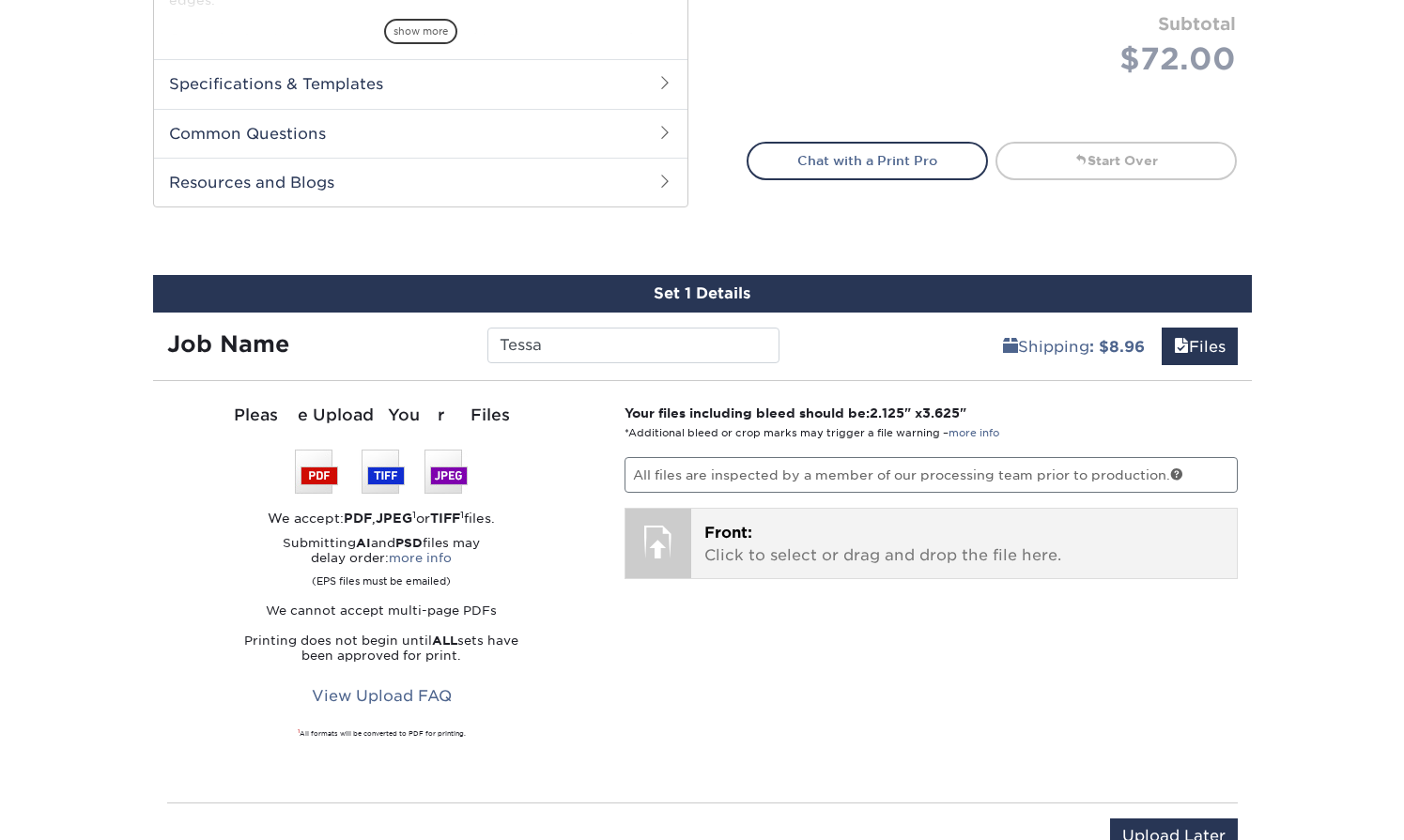
click at [803, 530] on p "Front: Click to select or drag and drop the file here." at bounding box center [964, 544] width 519 height 45
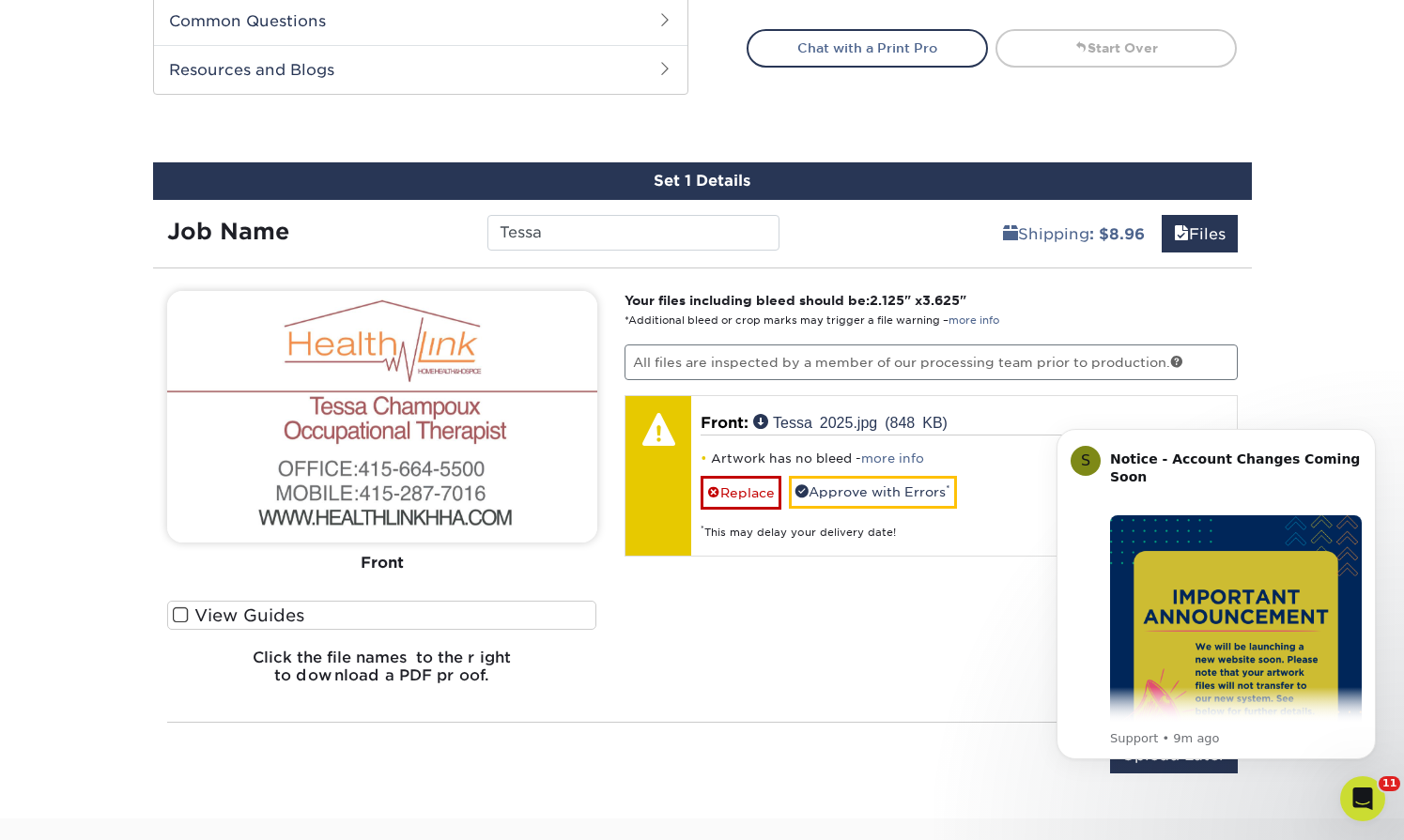
scroll to position [1074, 0]
